Goal: Task Accomplishment & Management: Complete application form

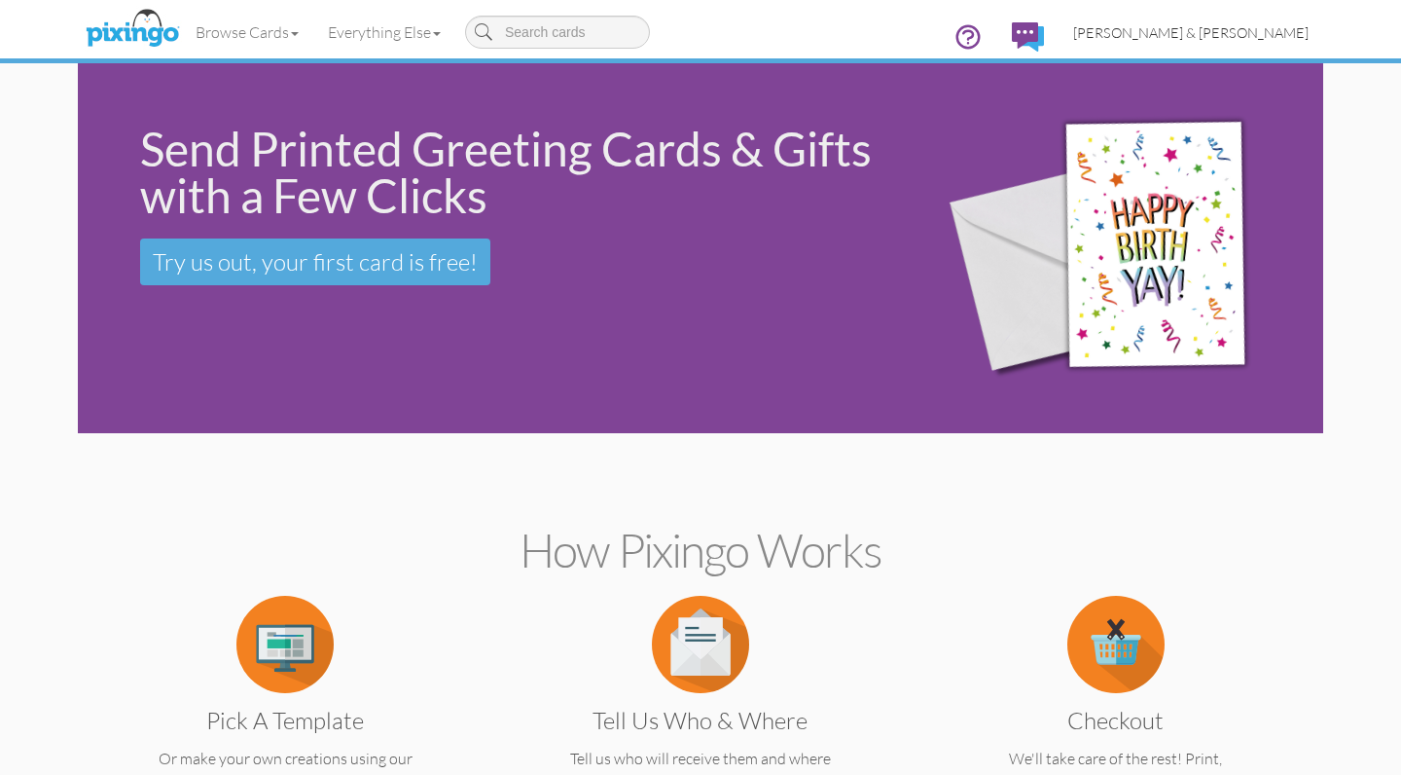
click at [1226, 32] on span "[PERSON_NAME] & [PERSON_NAME]" at bounding box center [1190, 32] width 235 height 17
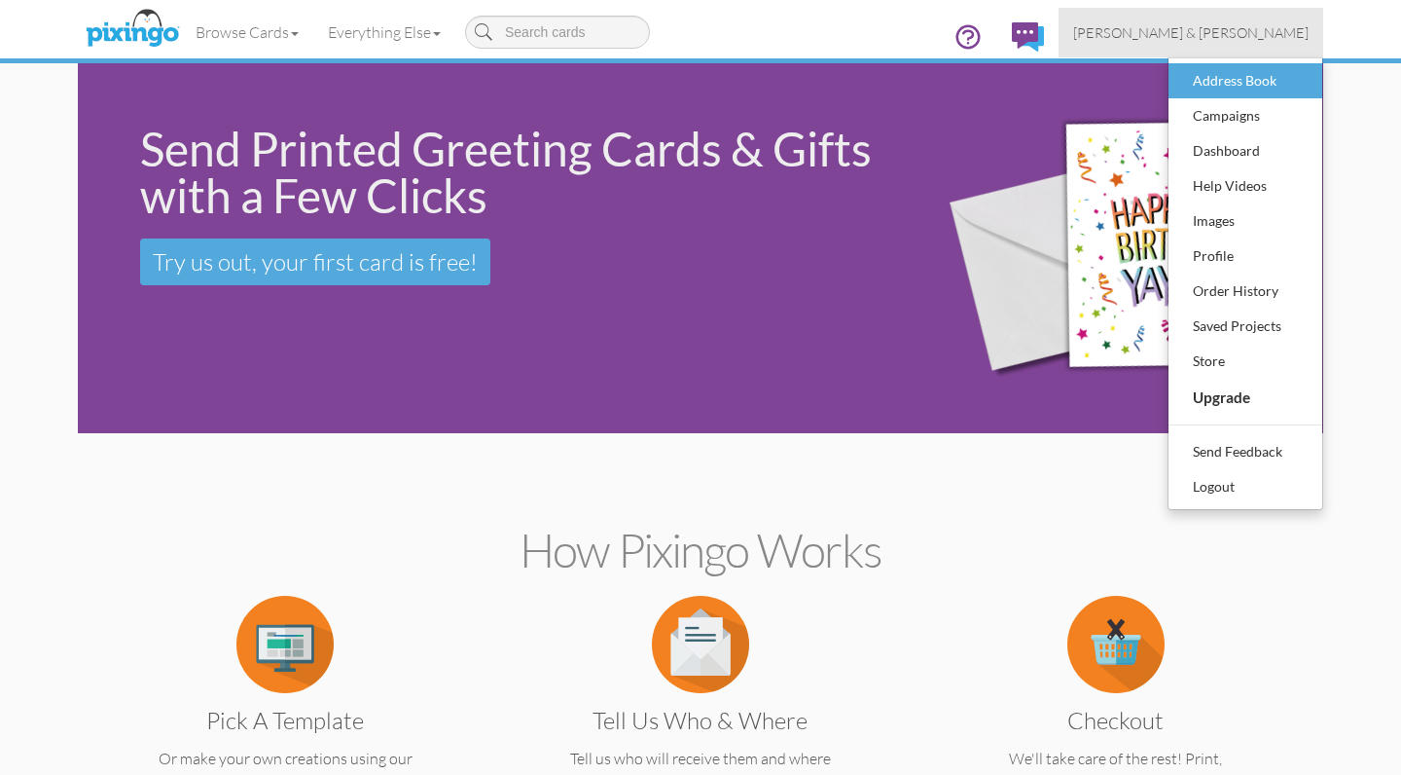
click at [1225, 82] on div "Address Book" at bounding box center [1245, 80] width 115 height 29
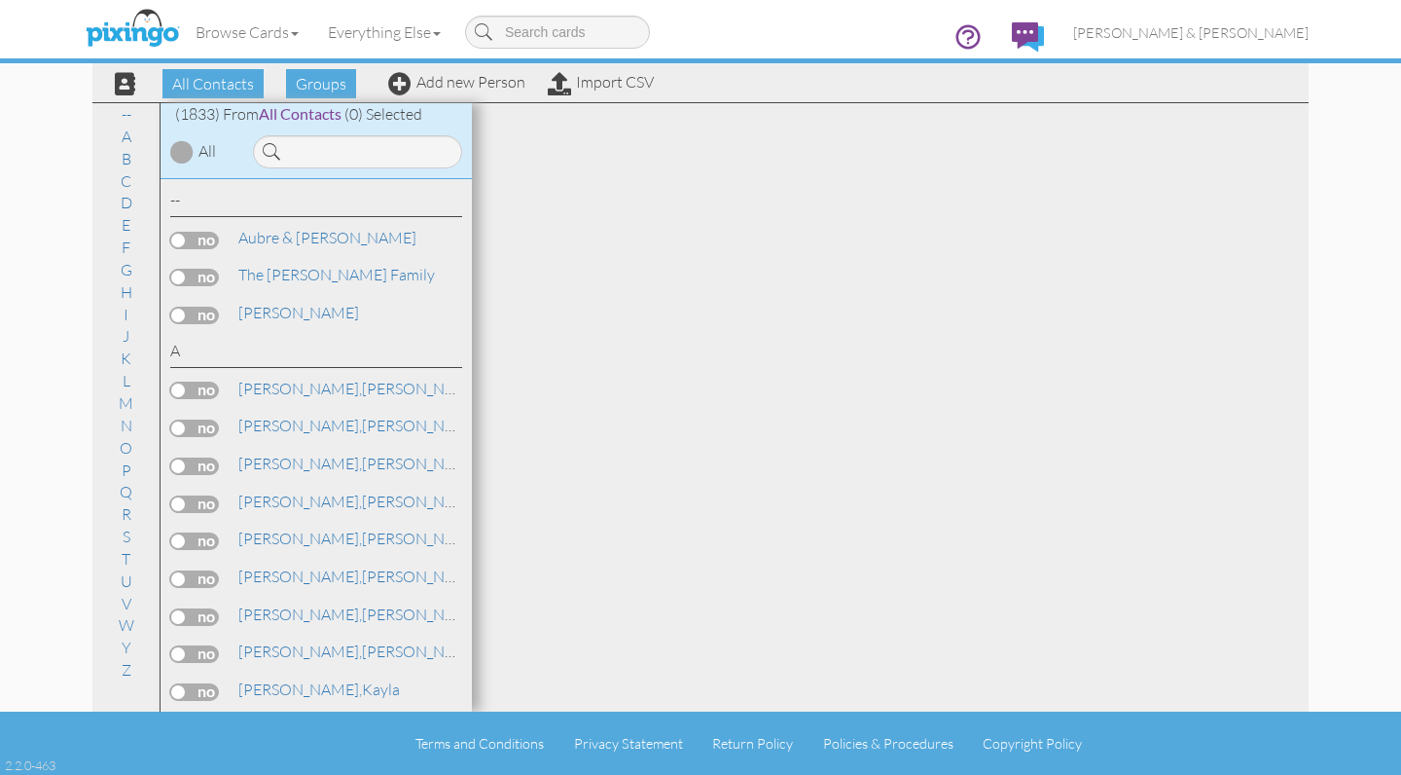
click at [333, 161] on input at bounding box center [357, 151] width 209 height 33
click at [317, 154] on input at bounding box center [357, 151] width 209 height 33
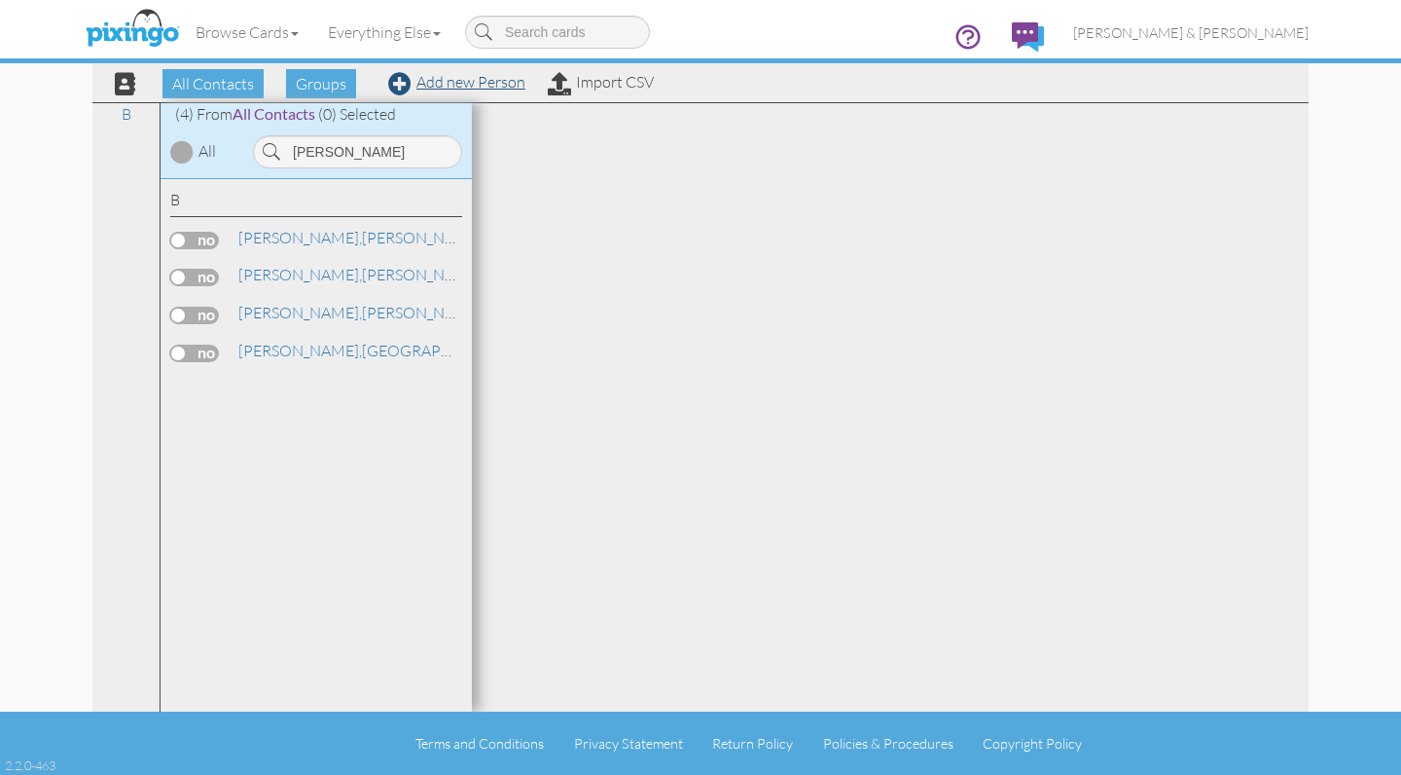
type input "[PERSON_NAME]"
click at [490, 85] on link "Add new Person" at bounding box center [456, 81] width 137 height 19
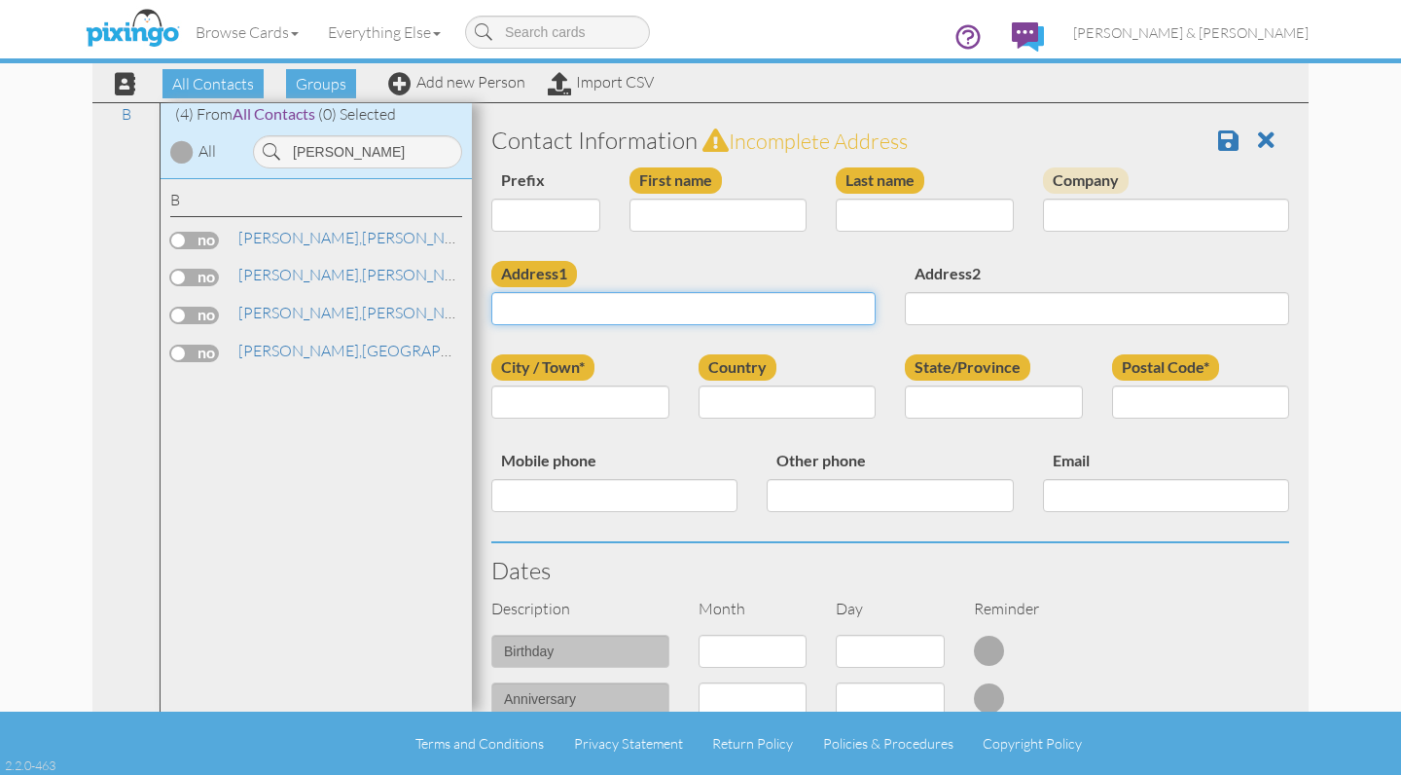
paste input "[STREET_ADDRESS][US_STATE] · [GEOGRAPHIC_DATA]"
type input "[STREET_ADDRESS][US_STATE] · [GEOGRAPHIC_DATA]"
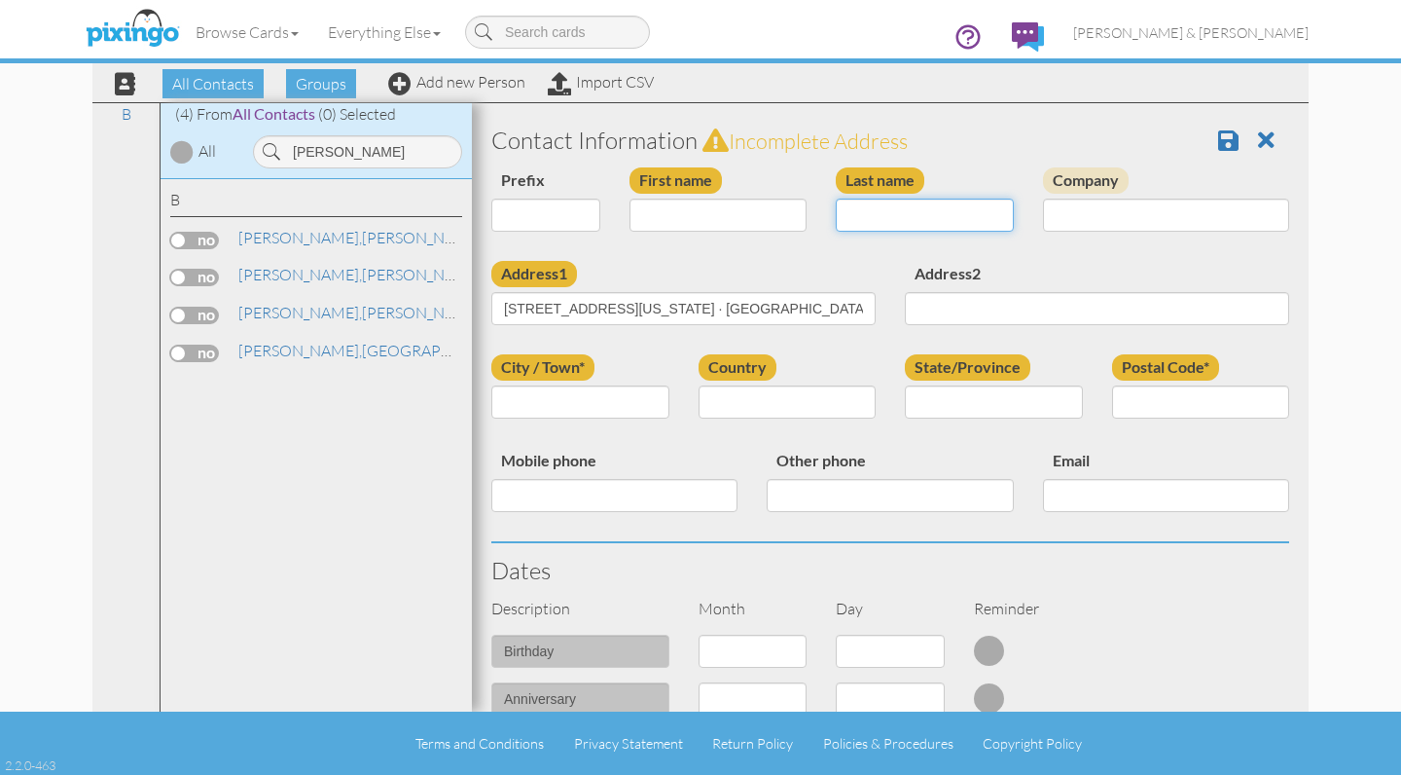
click at [926, 215] on input "Last name" at bounding box center [925, 215] width 178 height 33
type input "[PERSON_NAME]"
click at [759, 214] on input "First name" at bounding box center [719, 215] width 178 height 33
type input "[PERSON_NAME]"
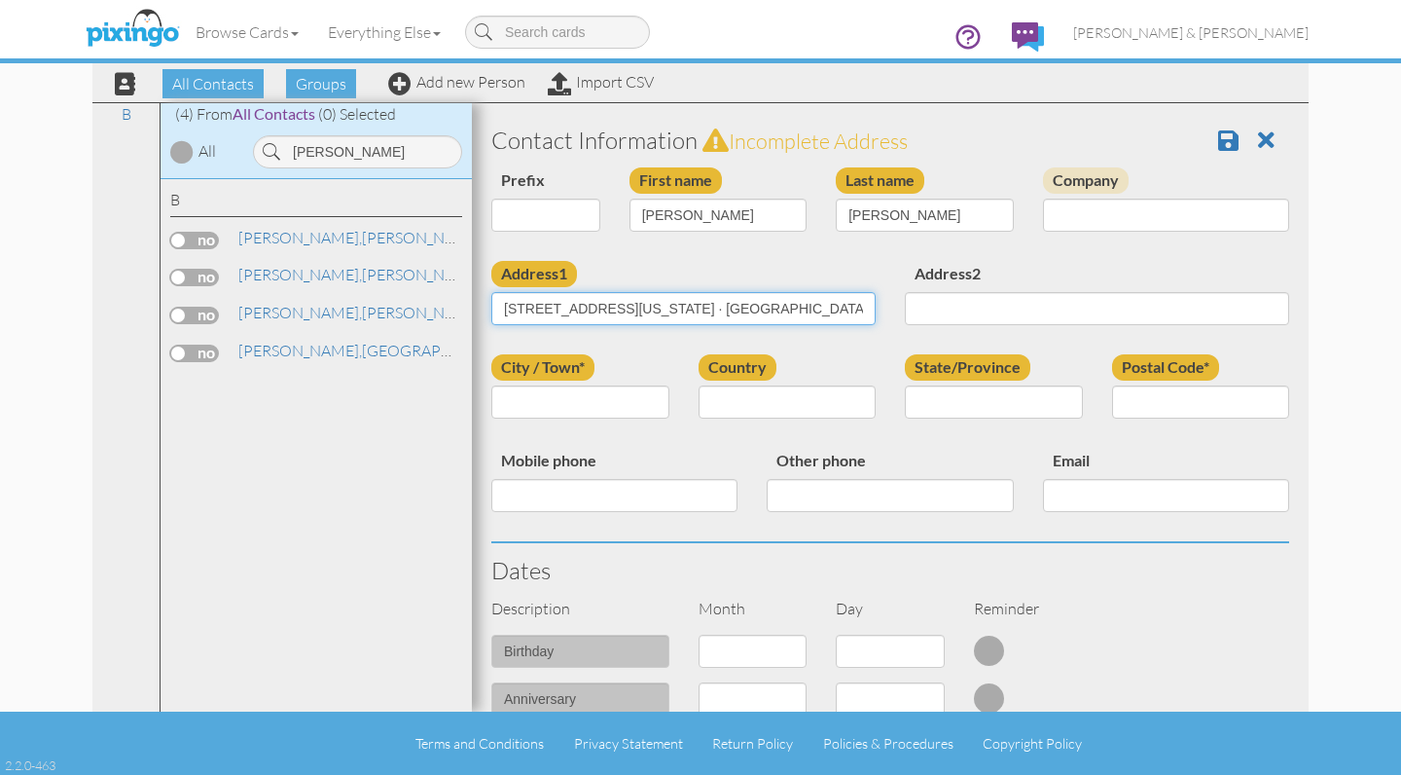
drag, startPoint x: 644, startPoint y: 308, endPoint x: 795, endPoint y: 305, distance: 150.9
click at [832, 311] on input "[STREET_ADDRESS][US_STATE] · [GEOGRAPHIC_DATA]" at bounding box center [683, 308] width 384 height 33
type input "321 [GEOGRAPHIC_DATA]"
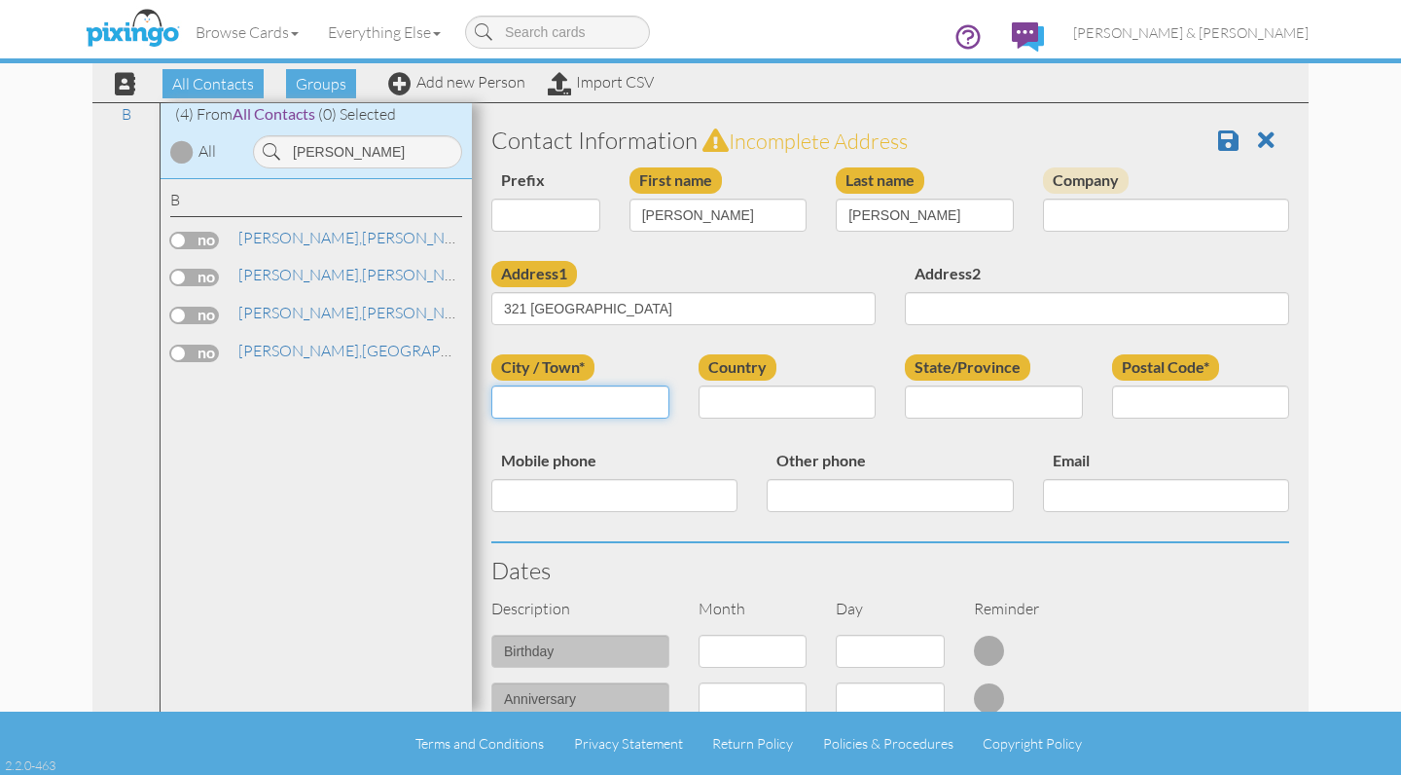
paste input "[PERSON_NAME][GEOGRAPHIC_DATA][US_STATE] · [GEOGRAPHIC_DATA]"
drag, startPoint x: 521, startPoint y: 403, endPoint x: 583, endPoint y: 406, distance: 62.3
click at [583, 406] on input "[PERSON_NAME][GEOGRAPHIC_DATA][US_STATE] · [GEOGRAPHIC_DATA]" at bounding box center [580, 401] width 178 height 33
drag, startPoint x: 624, startPoint y: 399, endPoint x: 544, endPoint y: 401, distance: 79.8
click at [544, 401] on input "Jasper 0143 · [GEOGRAPHIC_DATA]" at bounding box center [580, 401] width 178 height 33
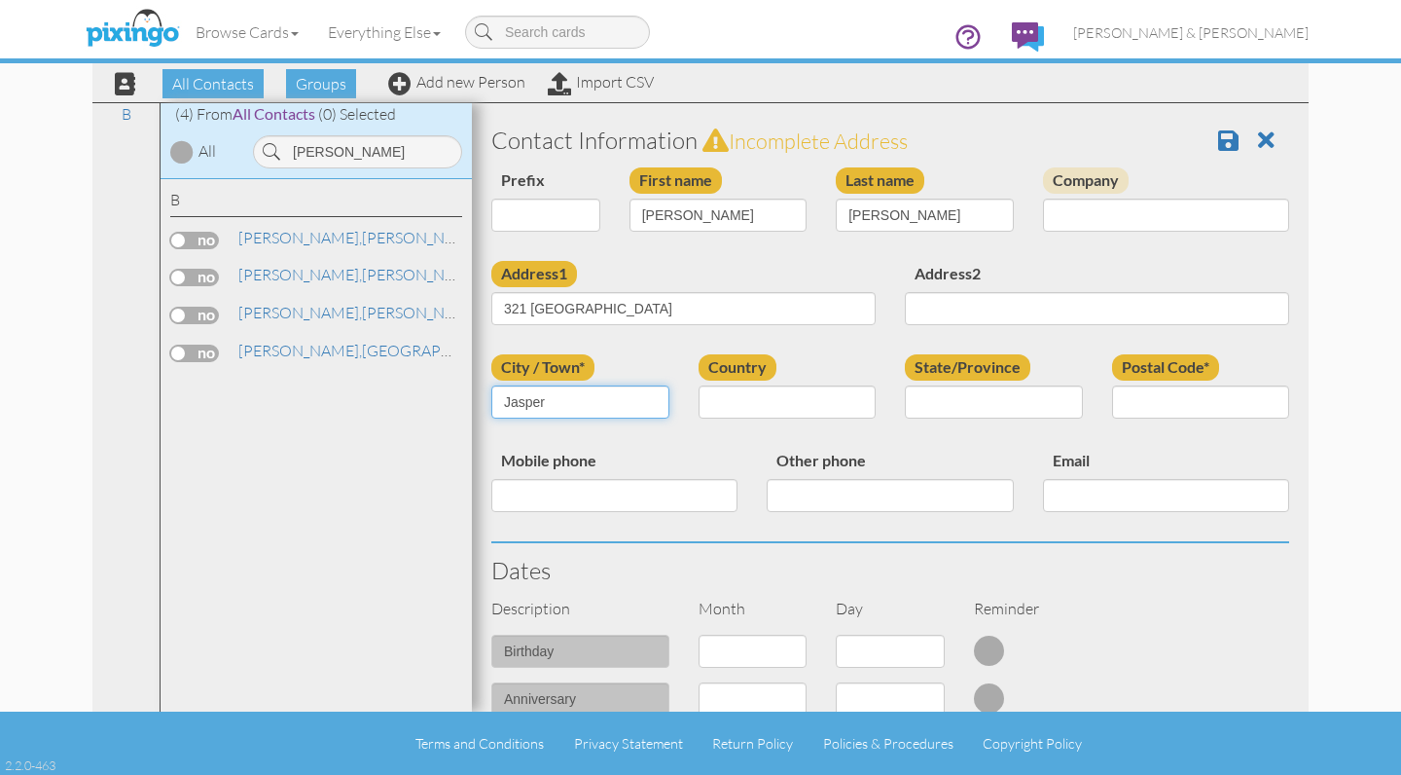
type input "Jasper"
select select "object:6056"
select select "object:6316"
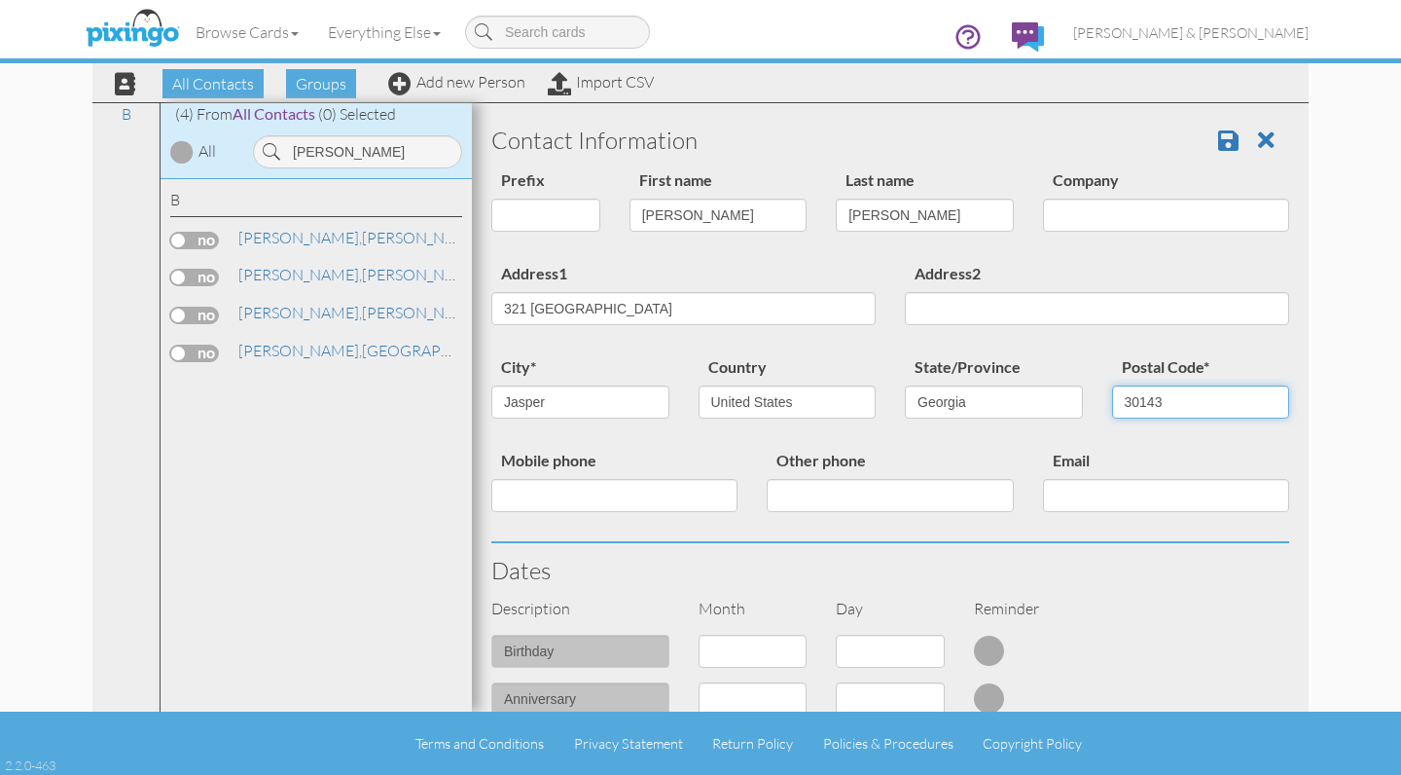
type input "30143"
click at [914, 466] on div "Other phone" at bounding box center [889, 487] width 275 height 79
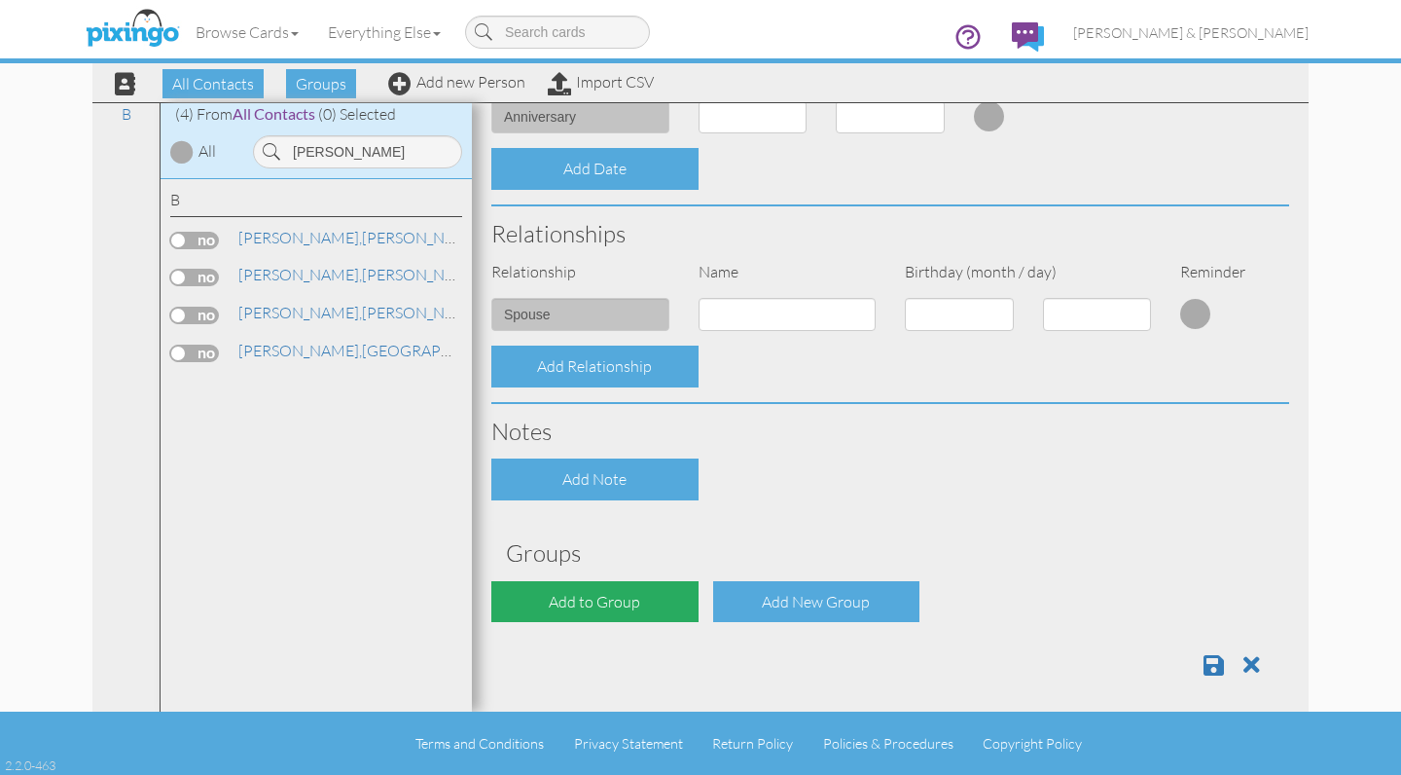
click at [610, 593] on div "Add to Group" at bounding box center [594, 602] width 207 height 42
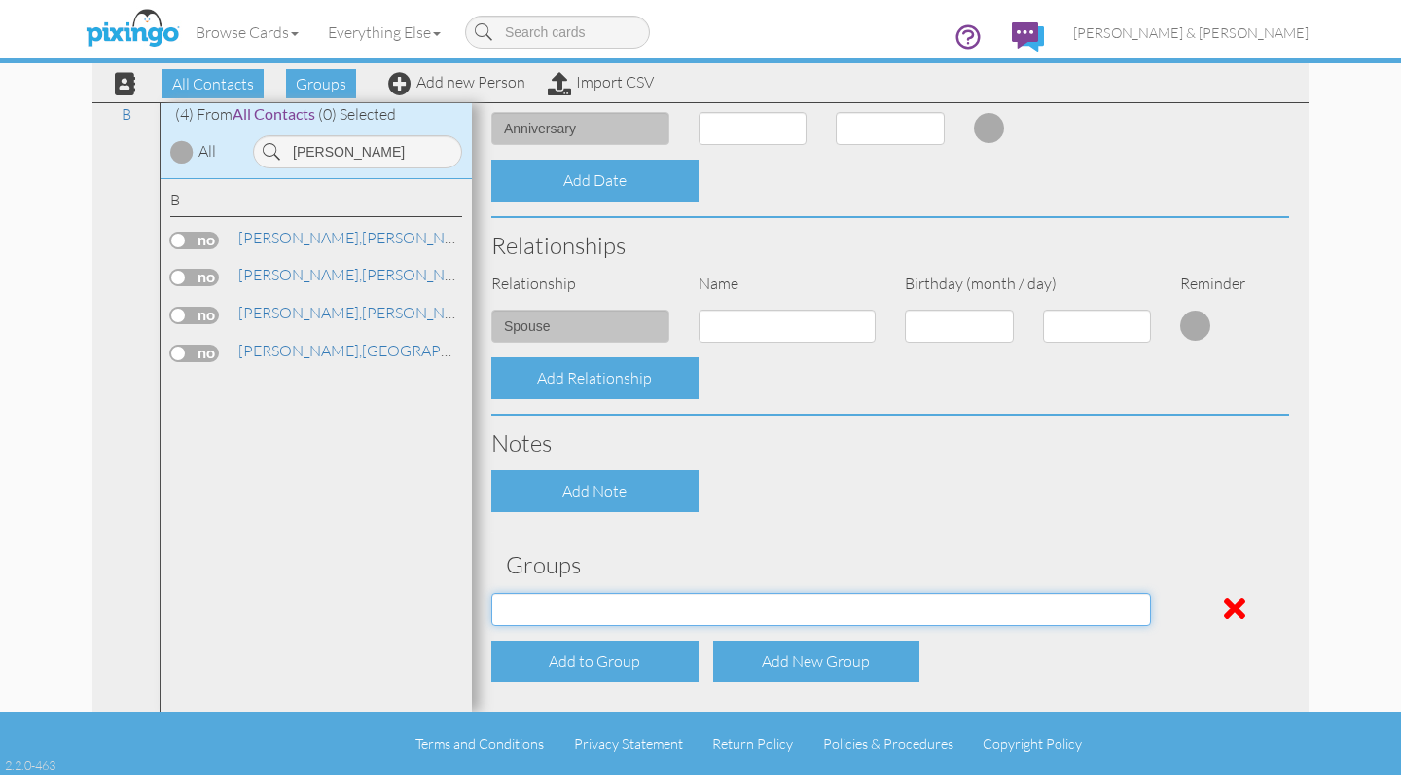
scroll to position [571, 0]
select select "object:6364"
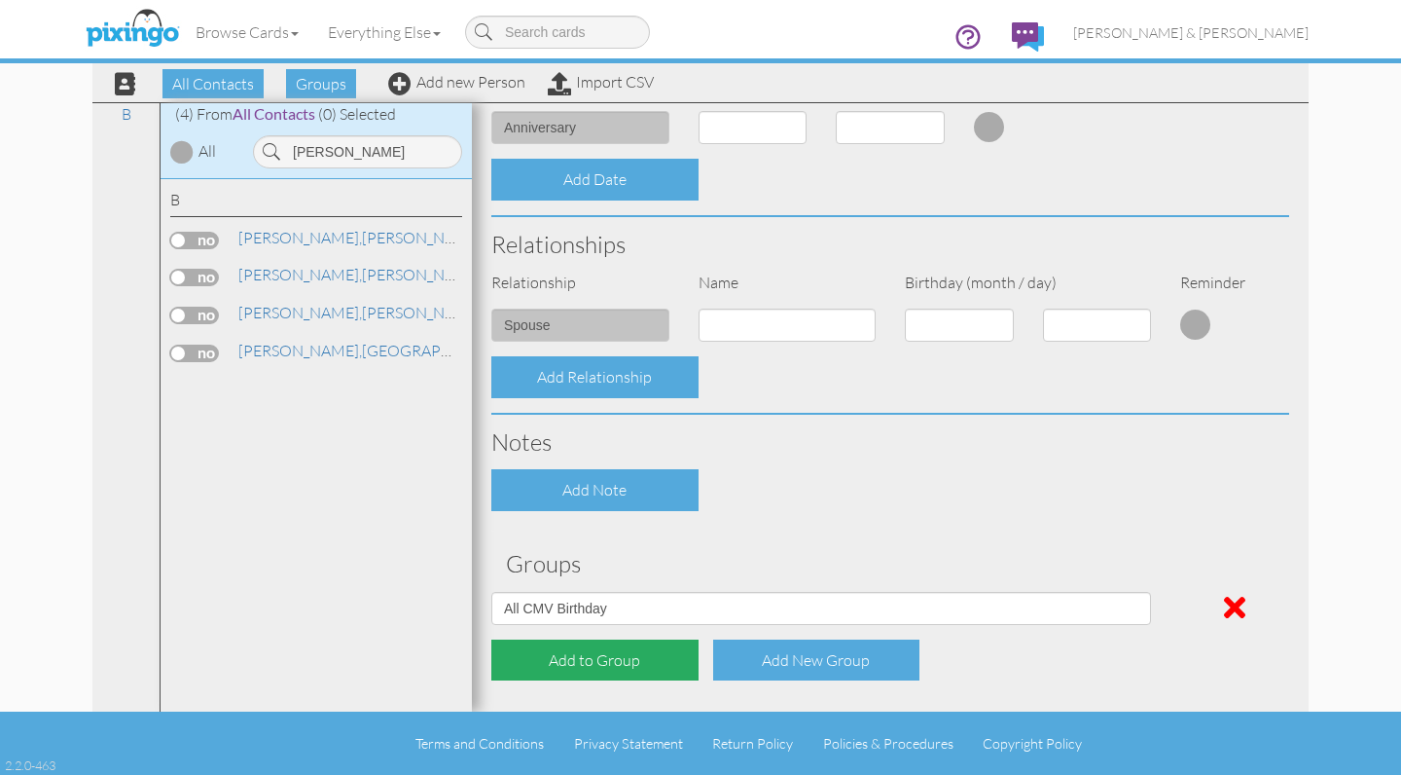
click at [584, 640] on div "Add to Group" at bounding box center [594, 660] width 207 height 42
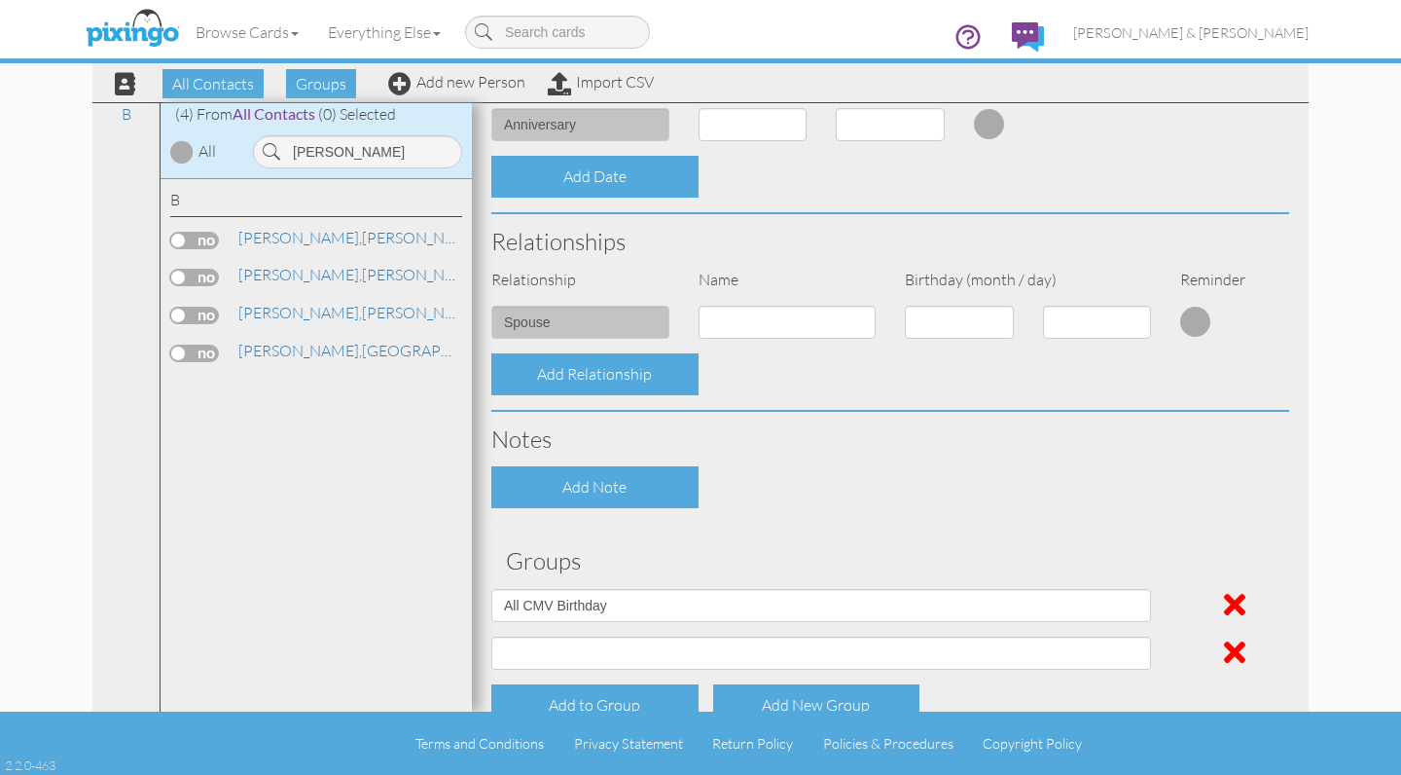
scroll to position [572, 0]
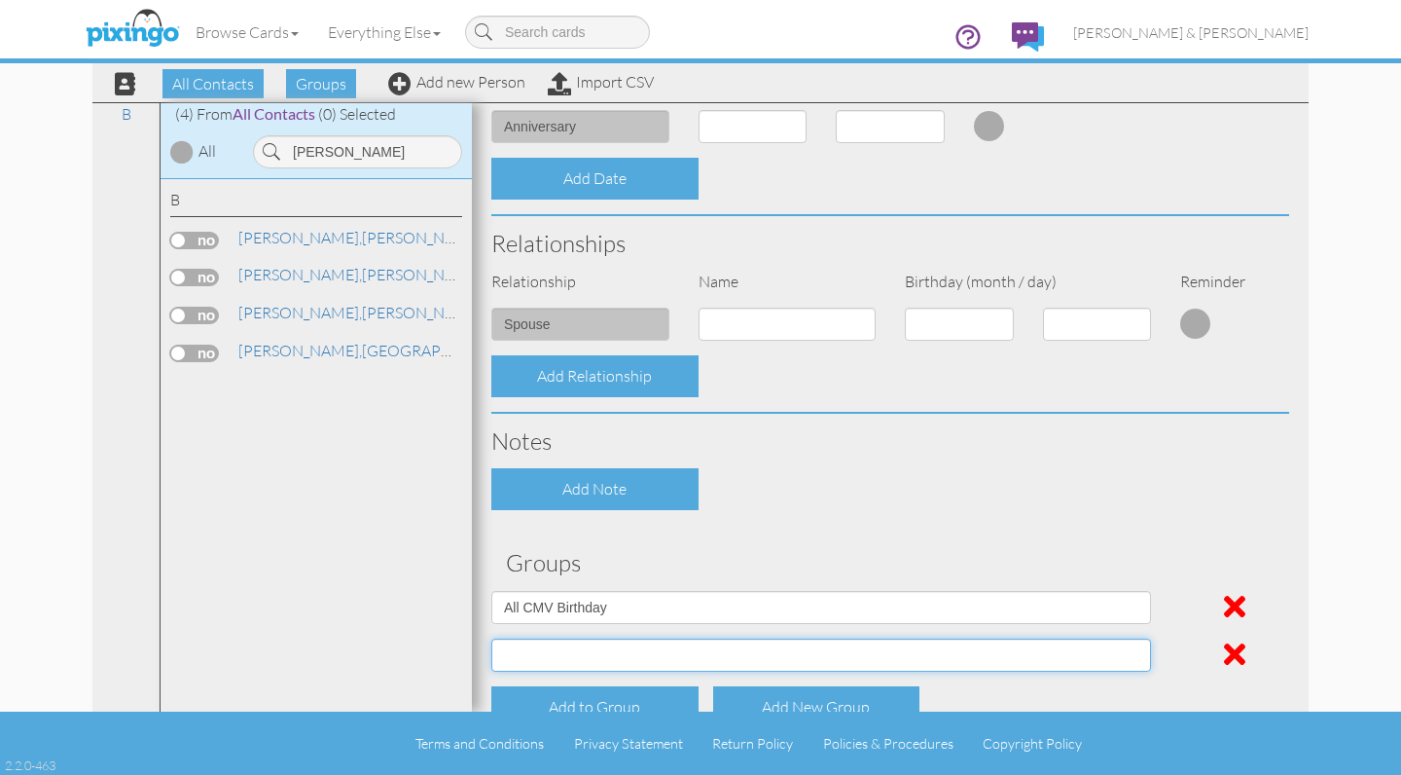
select select "object:6365"
click at [778, 525] on div "Contact Information Prefix Dr. Mr. Mrs. First name [PERSON_NAME] Last name [PER…" at bounding box center [890, 169] width 798 height 1257
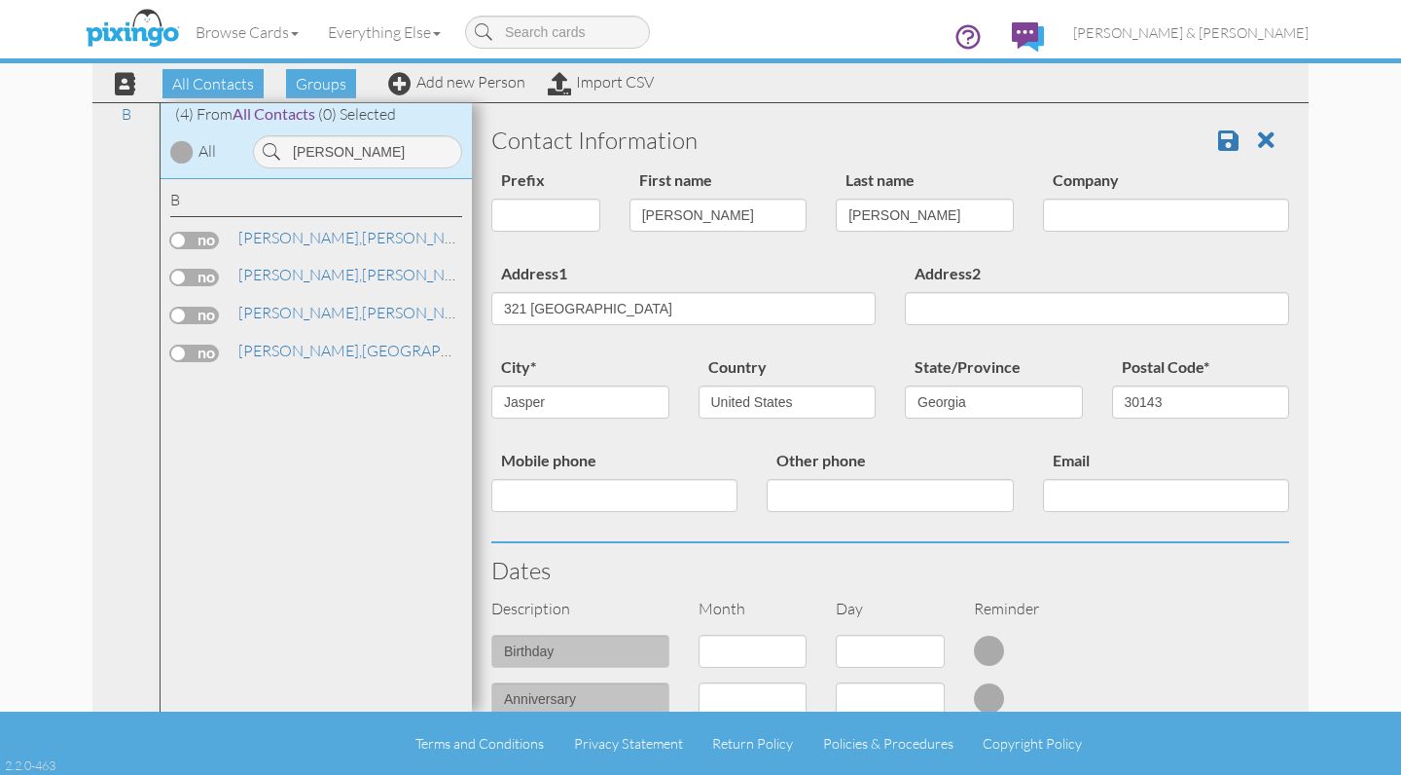
scroll to position [0, 0]
click at [1229, 145] on span at bounding box center [1228, 139] width 20 height 23
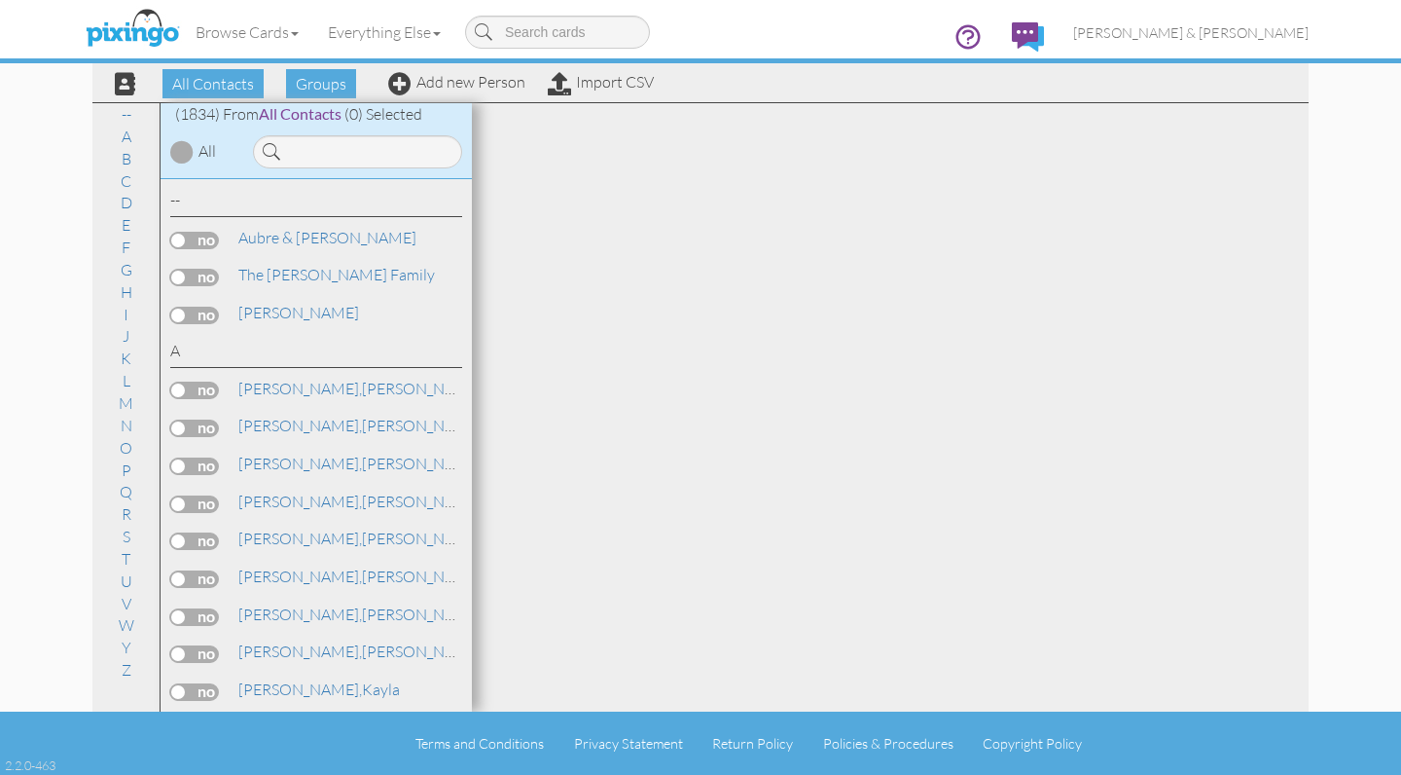
click at [470, 86] on link "Add new Person" at bounding box center [456, 81] width 137 height 19
click at [425, 81] on link "Add new Person" at bounding box center [456, 81] width 137 height 19
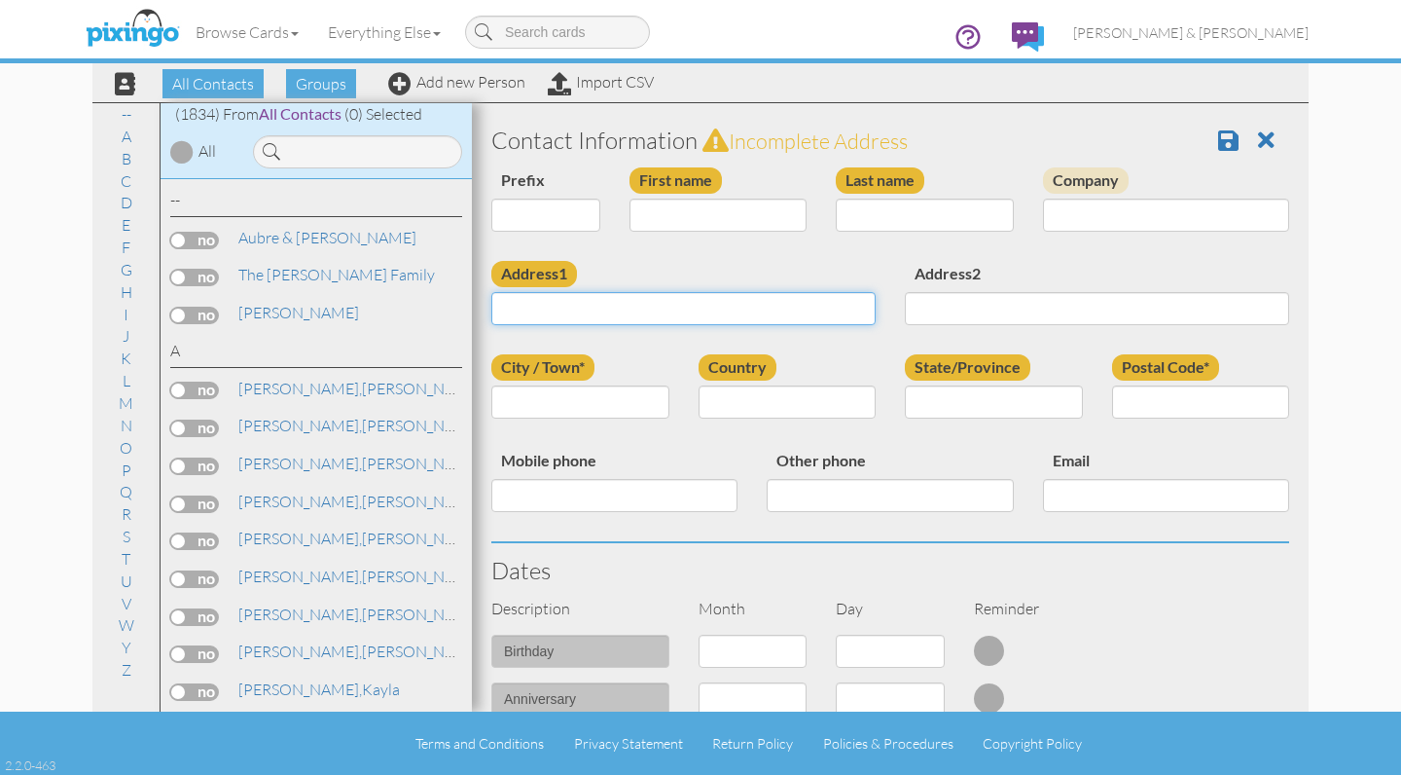
paste input "2670 Sam Nelson Road Canton, Georgia 30114 · USA"
type input "2670 Sam Nelson Road Canton, Georgia 30114 · USA"
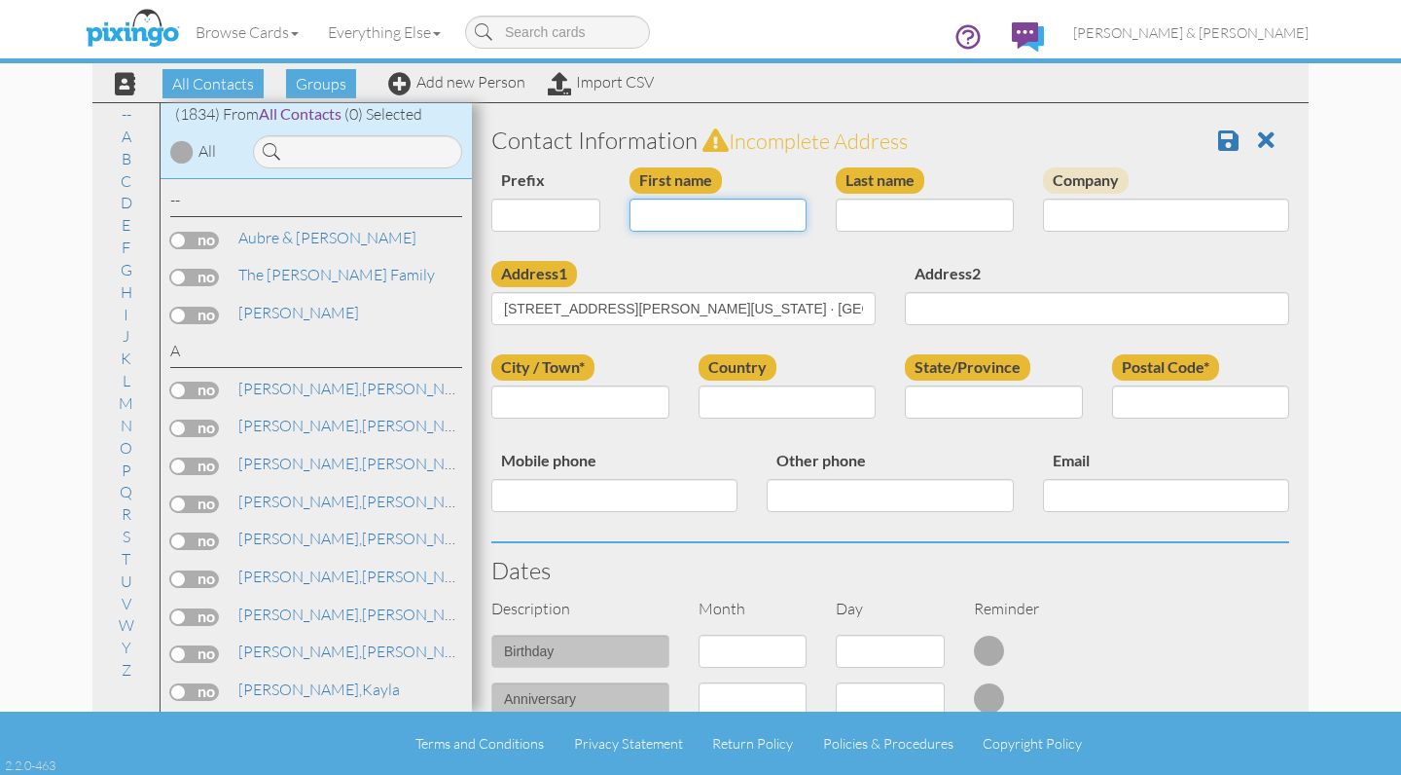
click at [705, 218] on input "First name" at bounding box center [719, 215] width 178 height 33
type input "Jerrah"
type input "Osborne"
click at [588, 396] on input "City / Town*" at bounding box center [580, 401] width 178 height 33
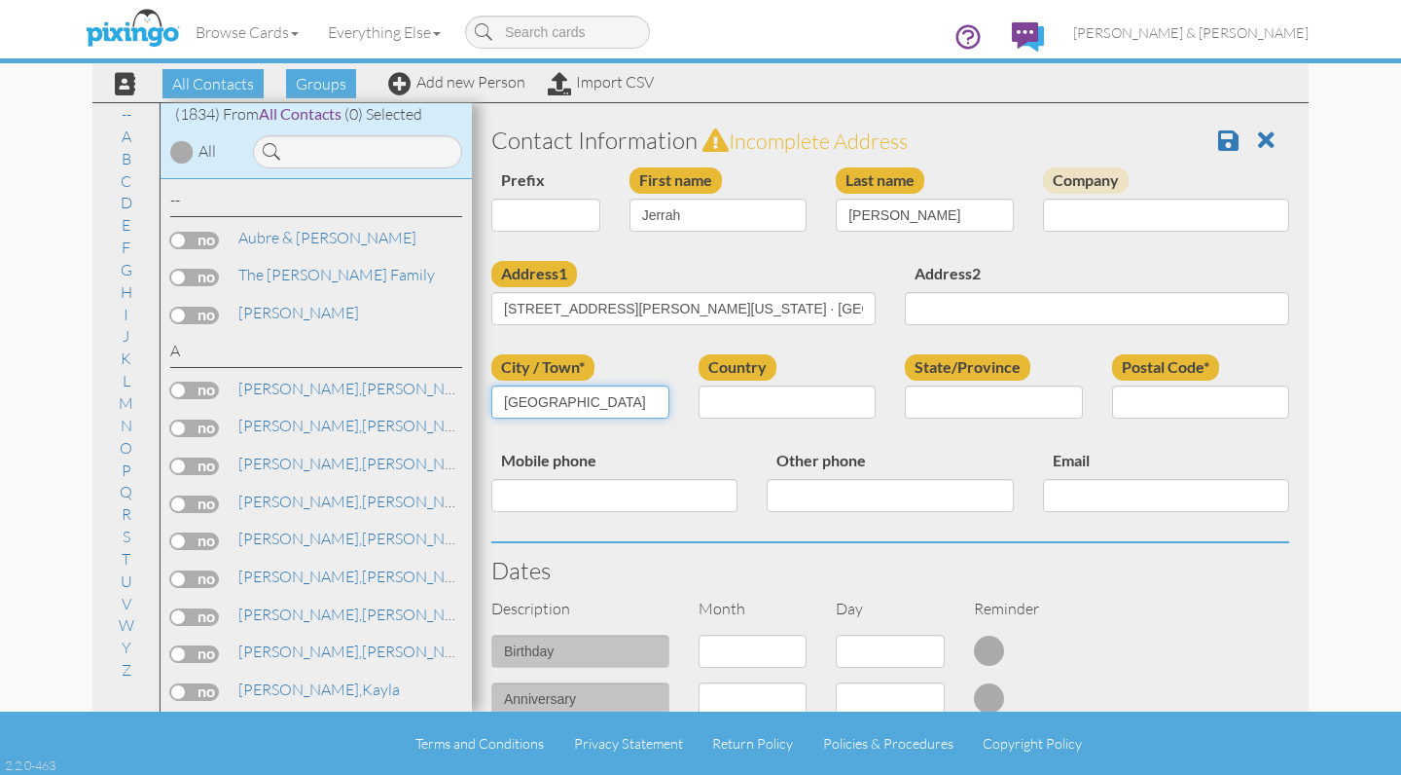
type input "Canton"
select select "object:5764"
select select "object:6024"
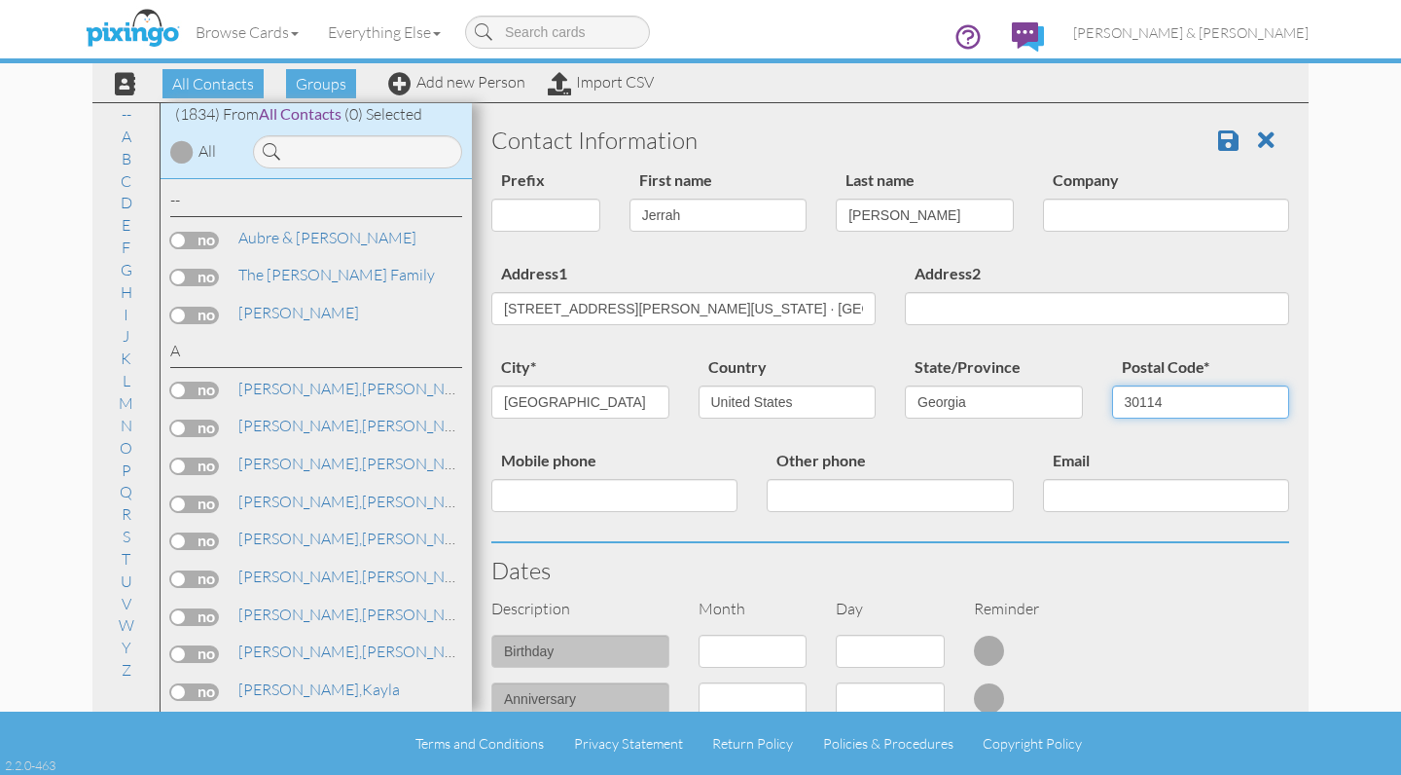
type input "30114"
click at [701, 346] on div "Address1 2670 Sam Nelson Road Canton, Georgia 30114 · USA Address2" at bounding box center [890, 307] width 827 height 93
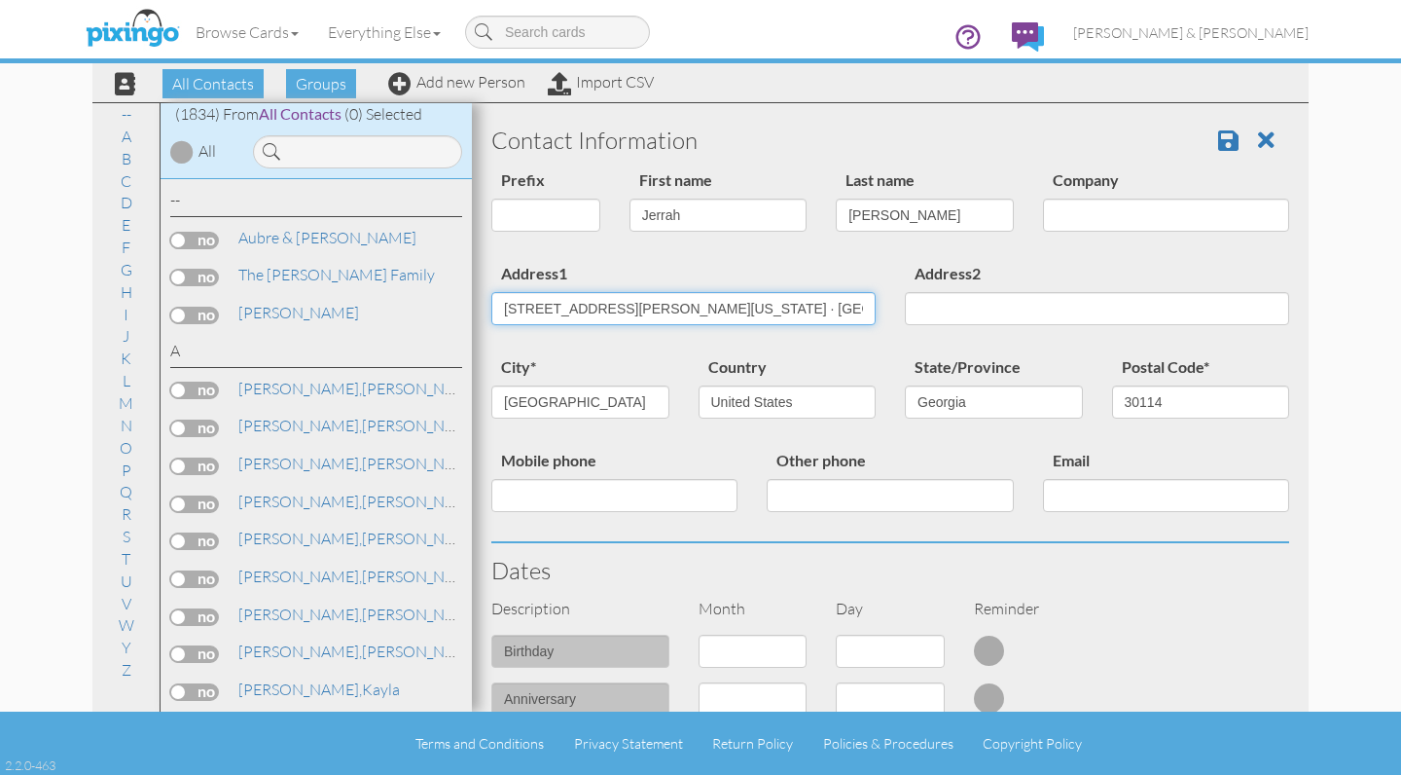
drag, startPoint x: 654, startPoint y: 308, endPoint x: 854, endPoint y: 310, distance: 200.5
click at [854, 310] on input "2670 Sam Nelson Road Canton, Georgia 30114 · USA" at bounding box center [683, 308] width 384 height 33
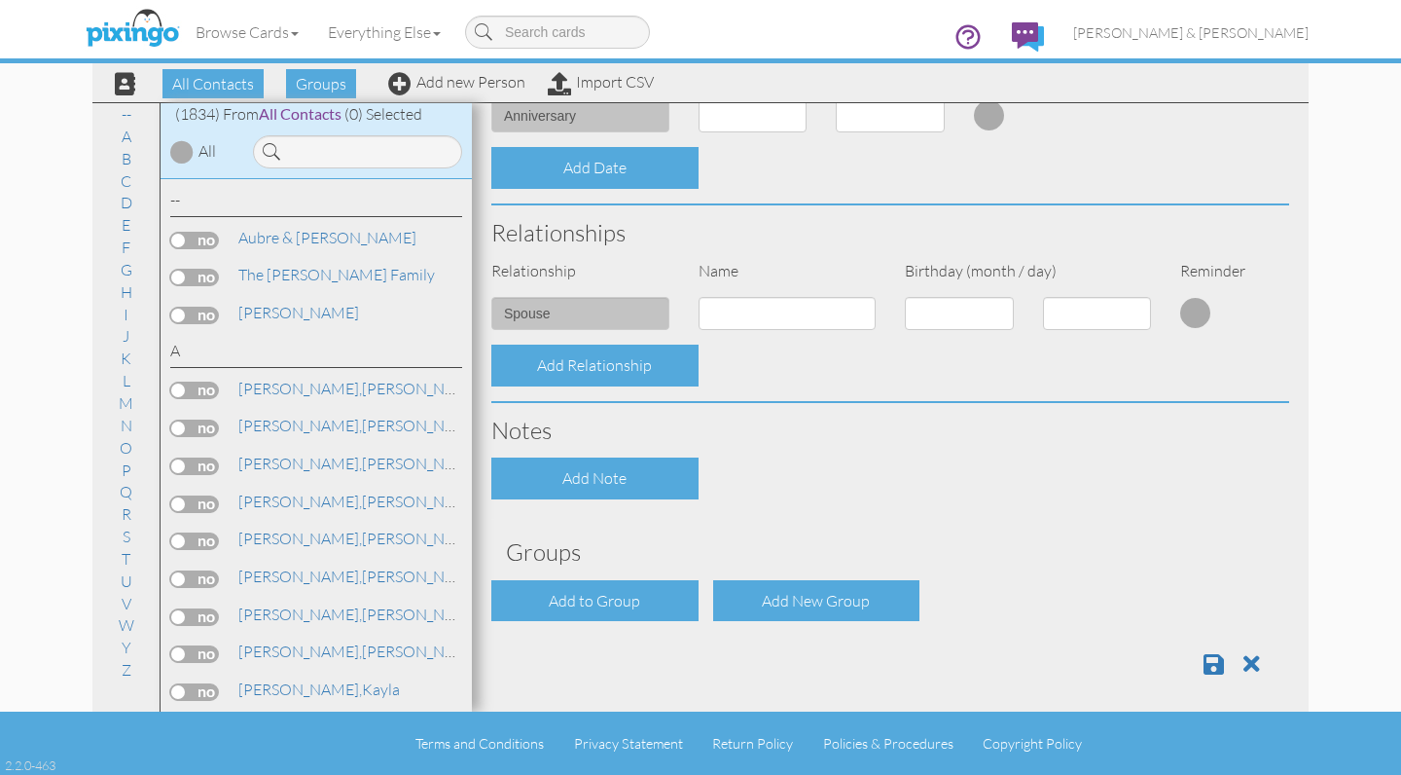
scroll to position [582, 0]
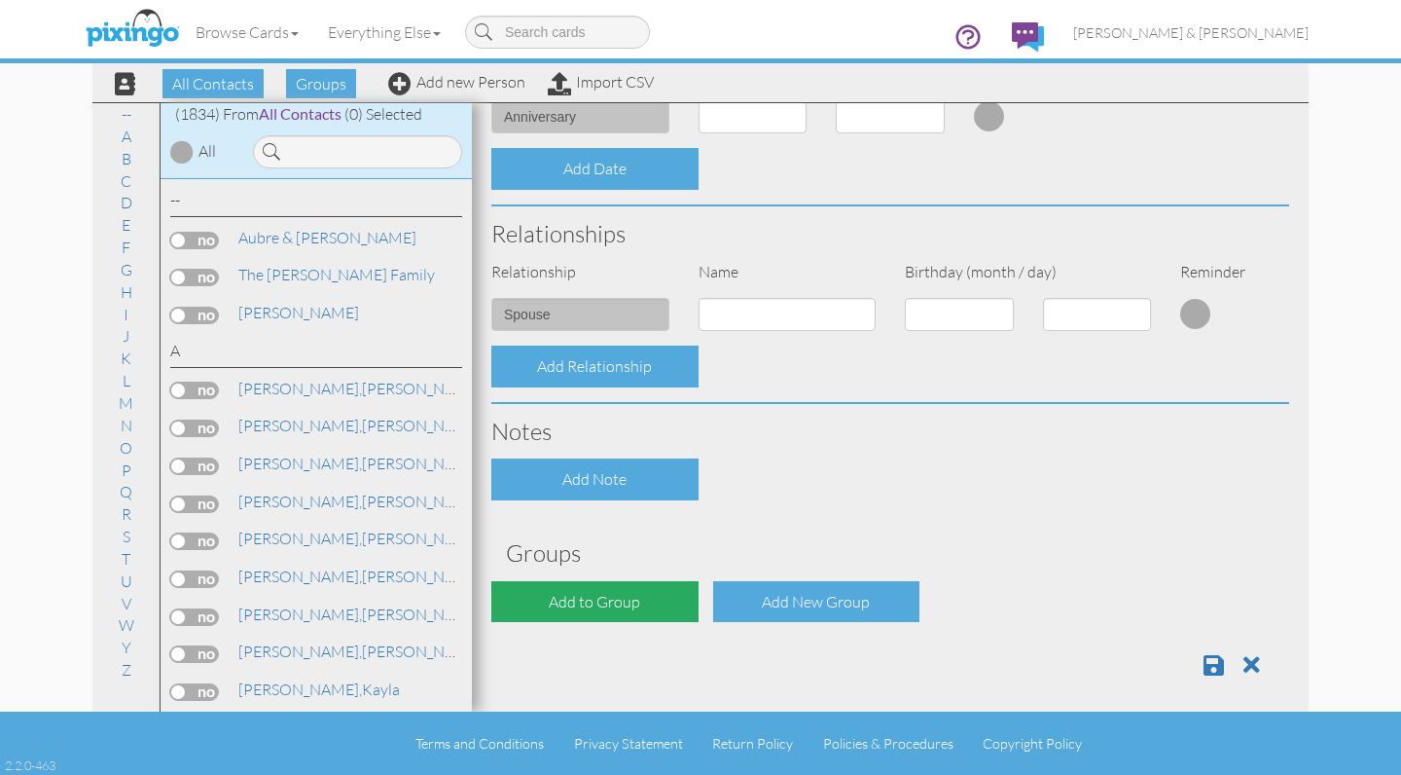
type input "2670 Sam Nelson Road"
click at [566, 599] on div "Add to Group" at bounding box center [594, 602] width 207 height 42
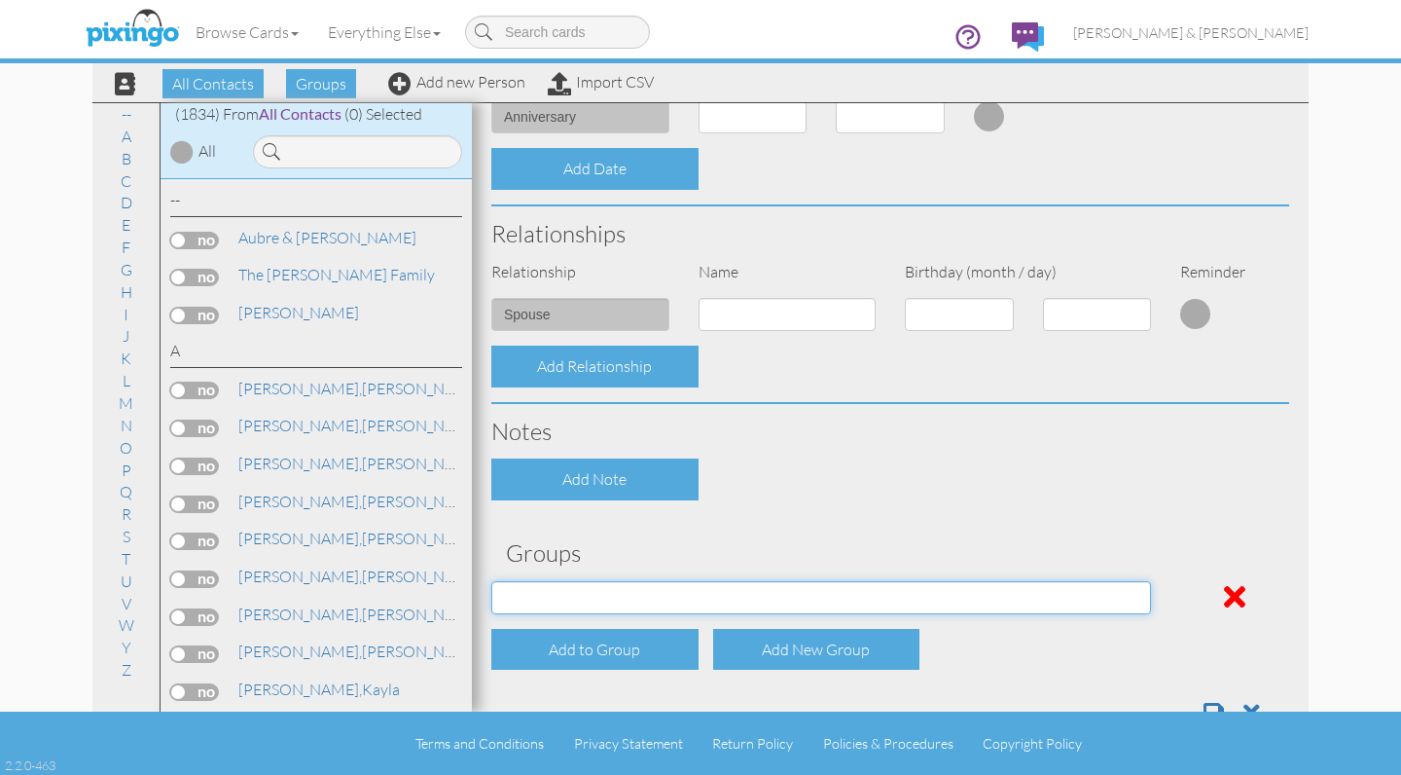
select select "object:6072"
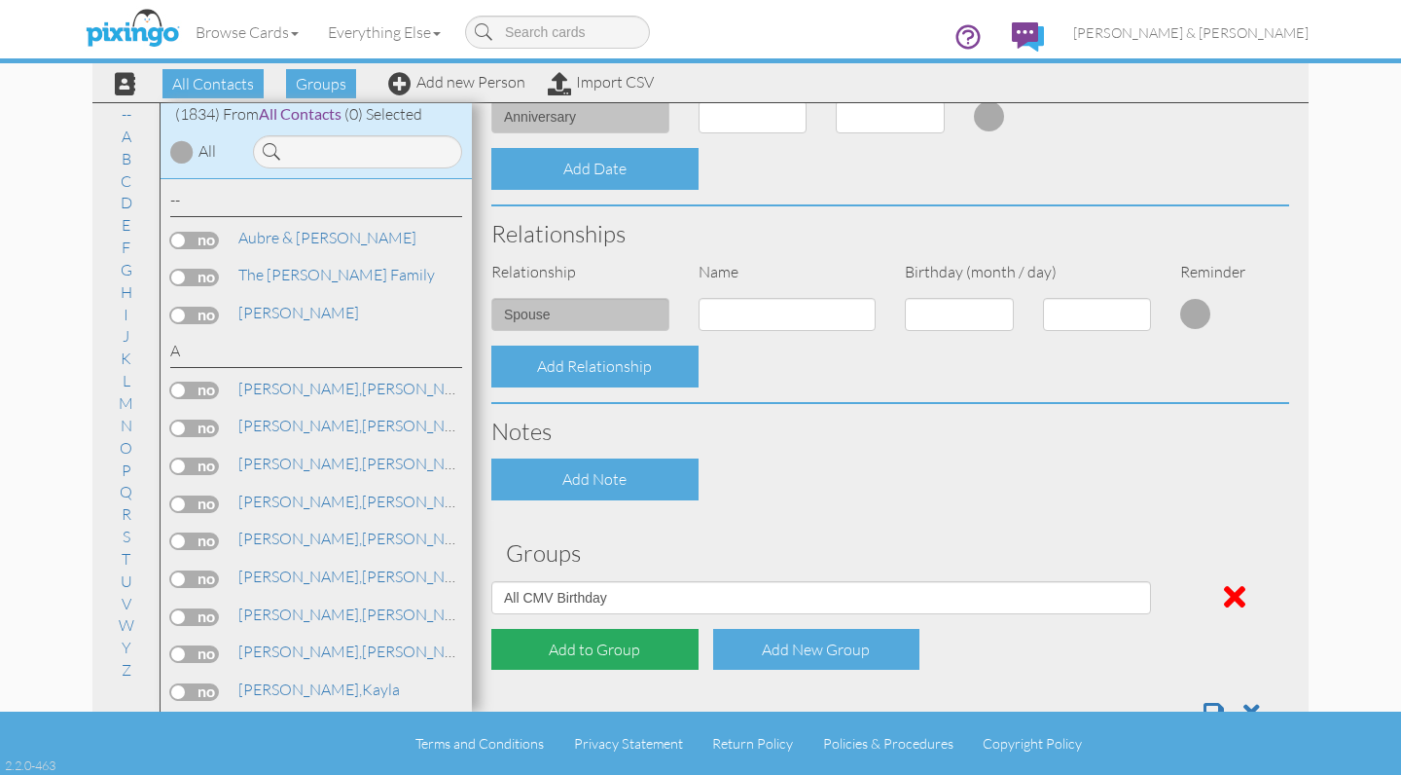
click at [560, 635] on div "Add to Group" at bounding box center [594, 650] width 207 height 42
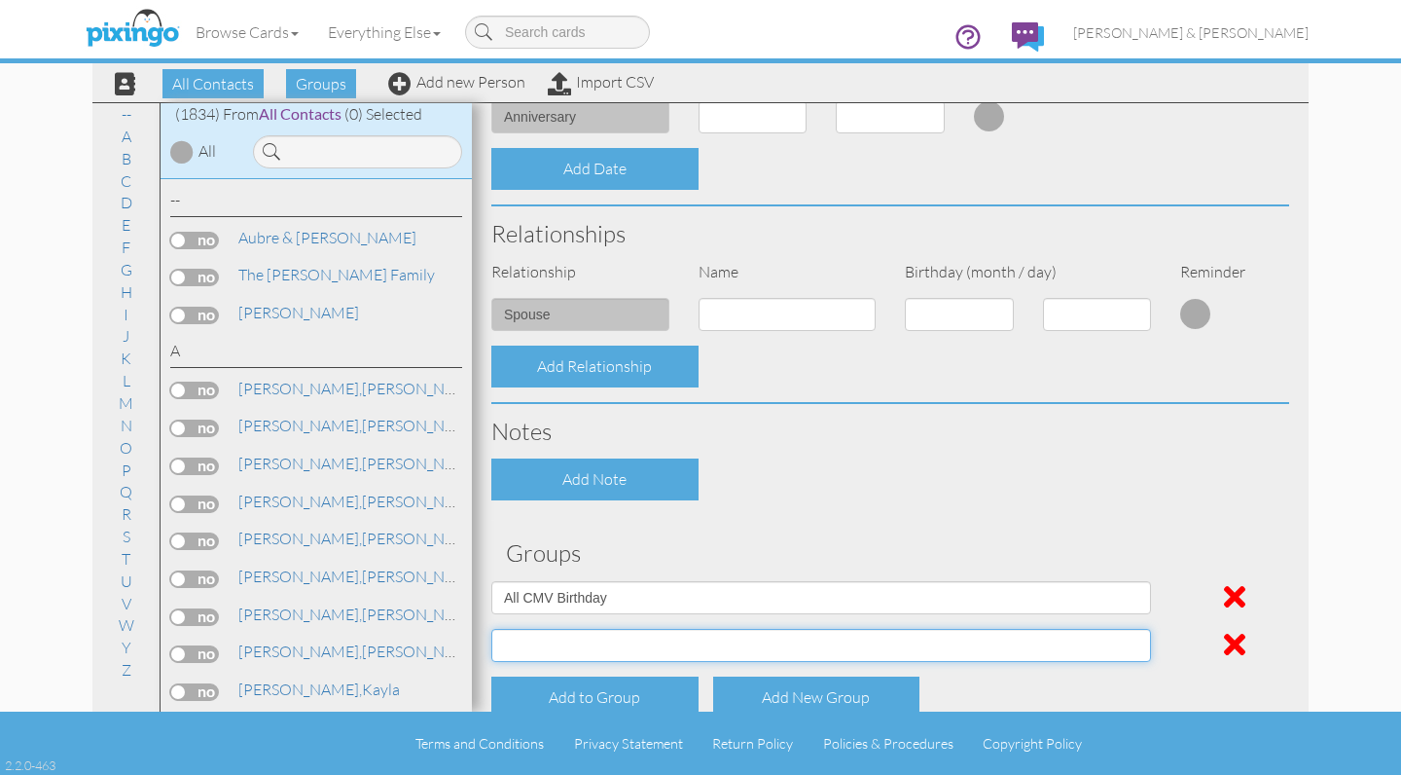
select select "object:6073"
click at [760, 540] on h3 "Groups" at bounding box center [890, 552] width 769 height 25
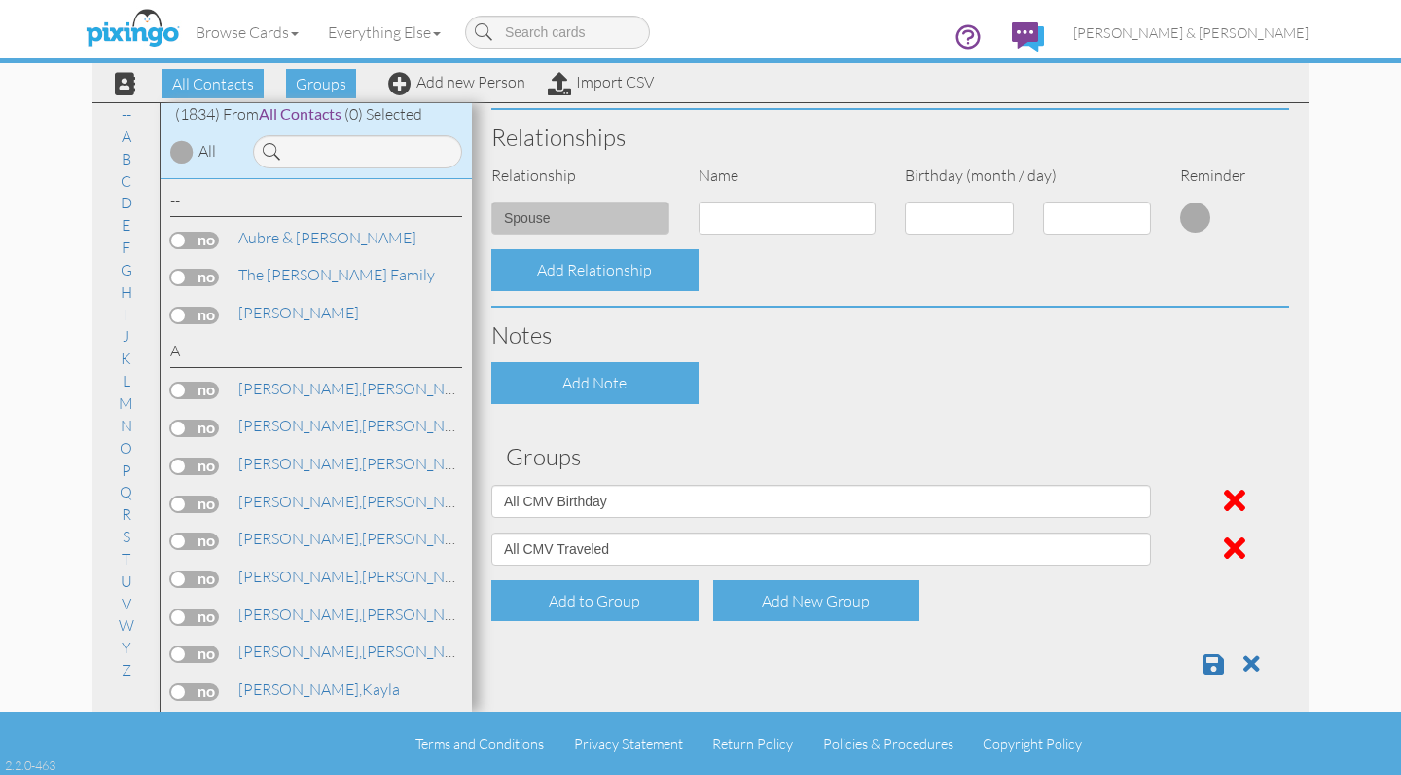
scroll to position [677, 0]
click at [1212, 660] on span at bounding box center [1214, 664] width 20 height 23
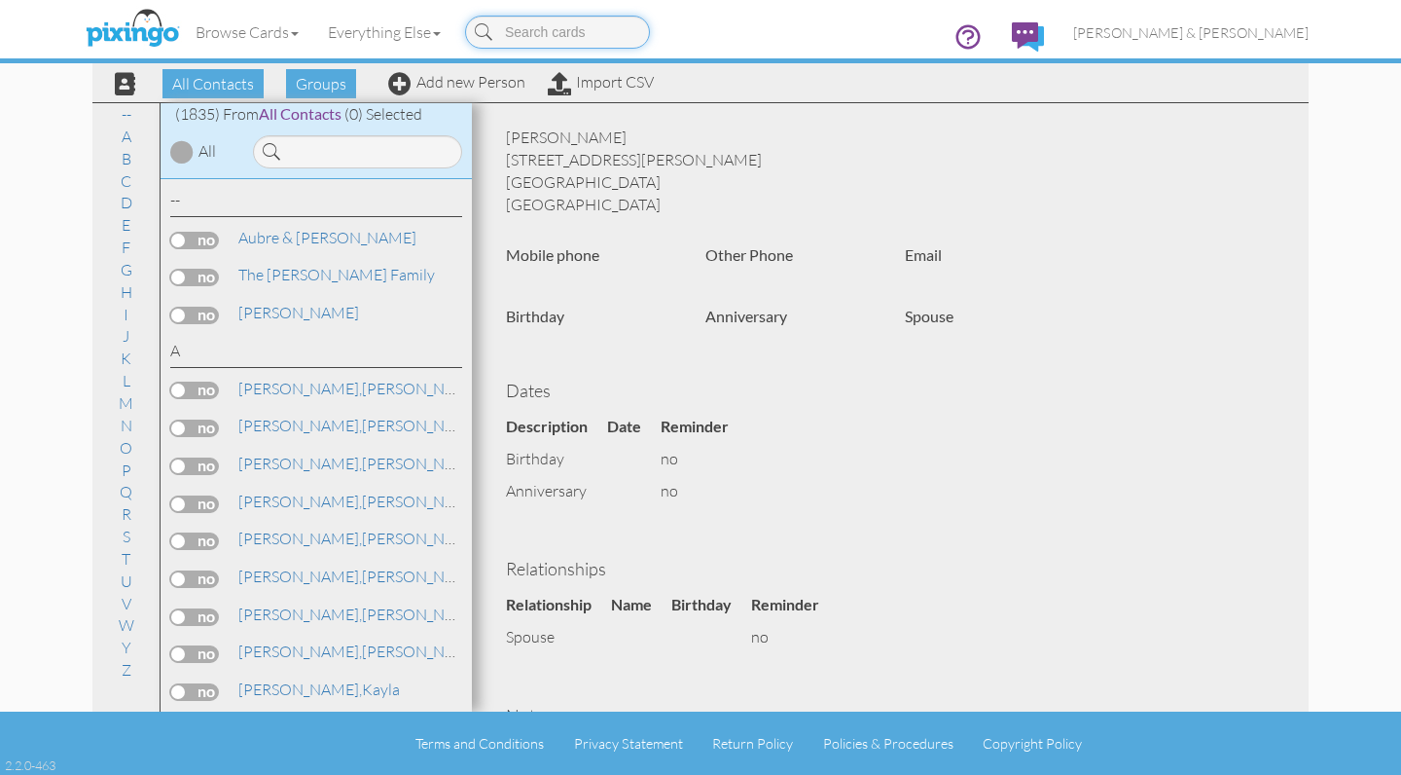
scroll to position [23, 0]
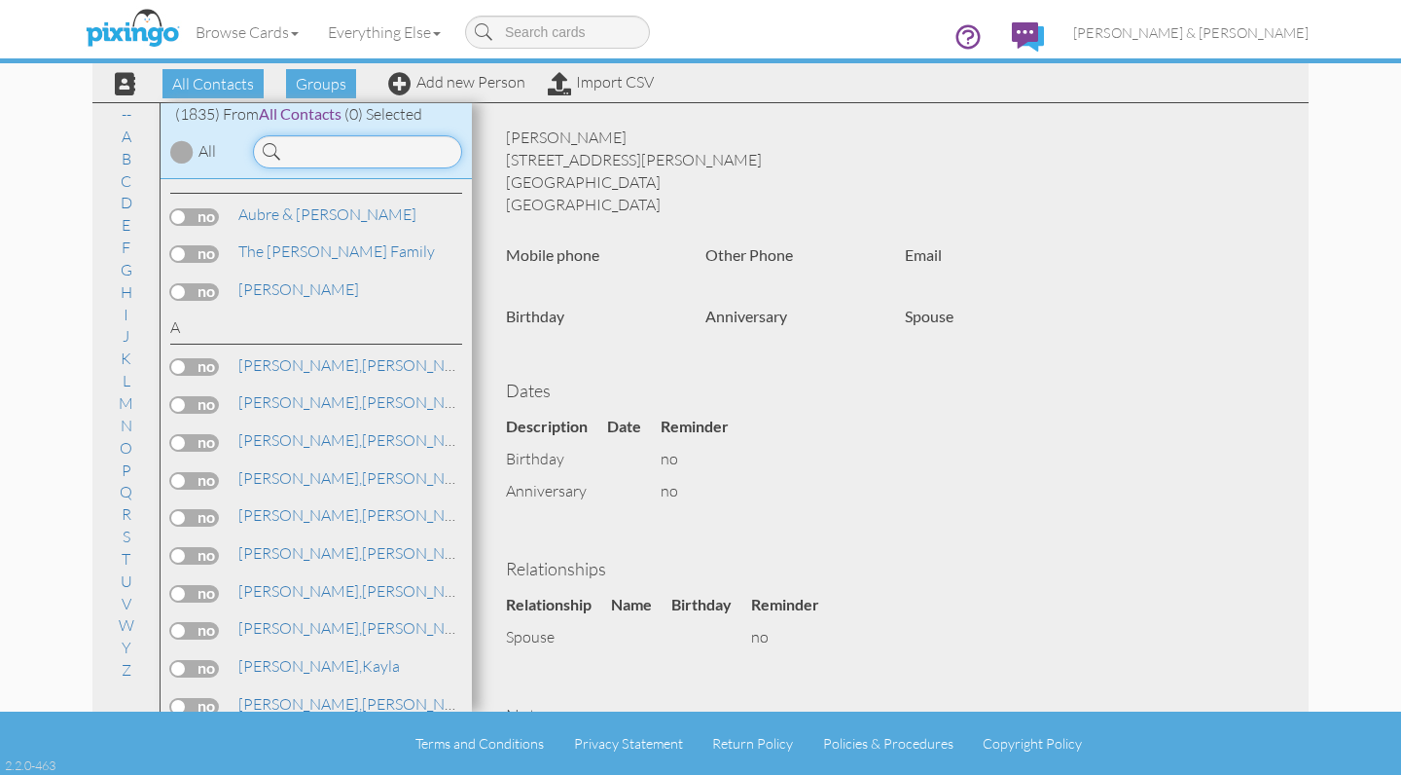
click at [389, 146] on input at bounding box center [357, 151] width 209 height 33
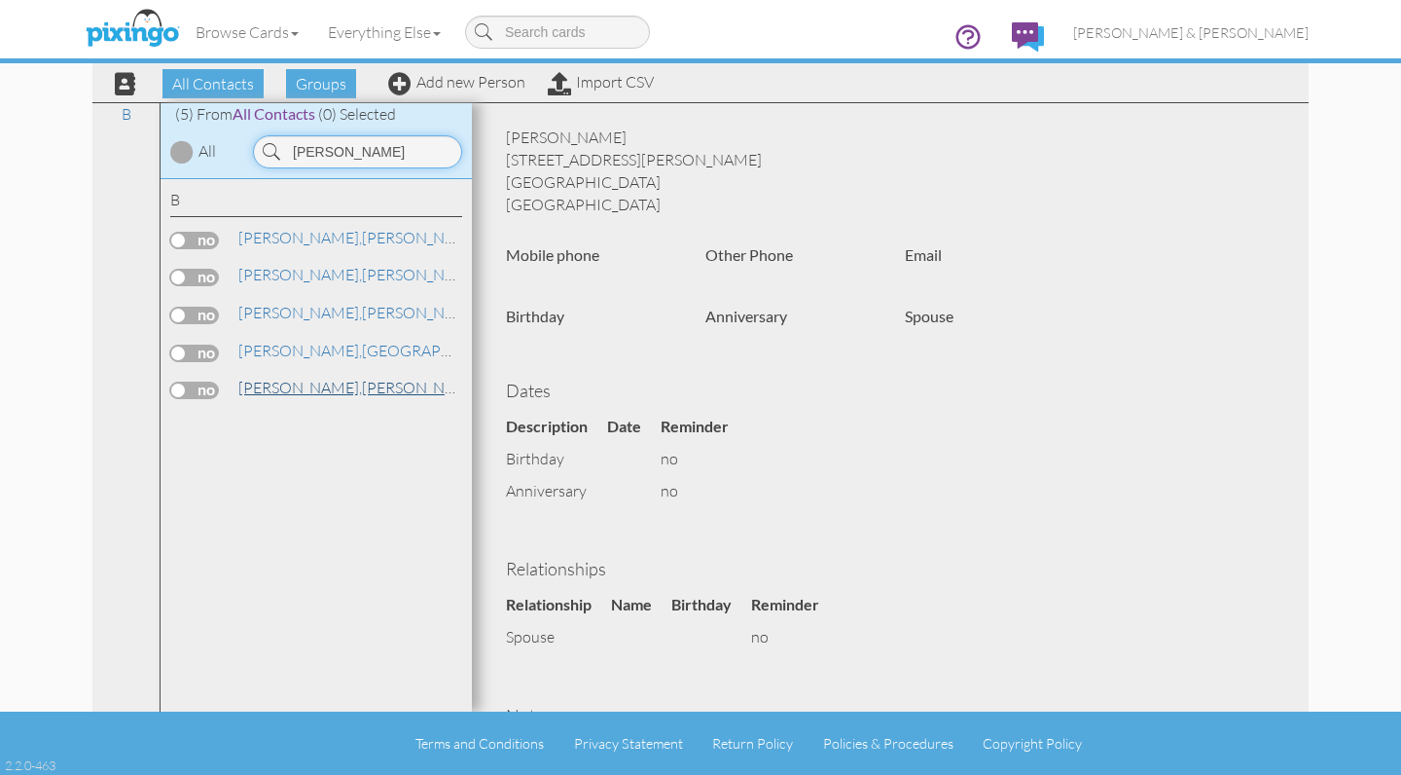
type input "[PERSON_NAME]"
click at [293, 356] on div "B Baker, Brett Baker, Joseph Baker," at bounding box center [316, 445] width 311 height 533
click at [293, 380] on link "Baker, Stacy" at bounding box center [360, 387] width 248 height 23
